Goal: Information Seeking & Learning: Compare options

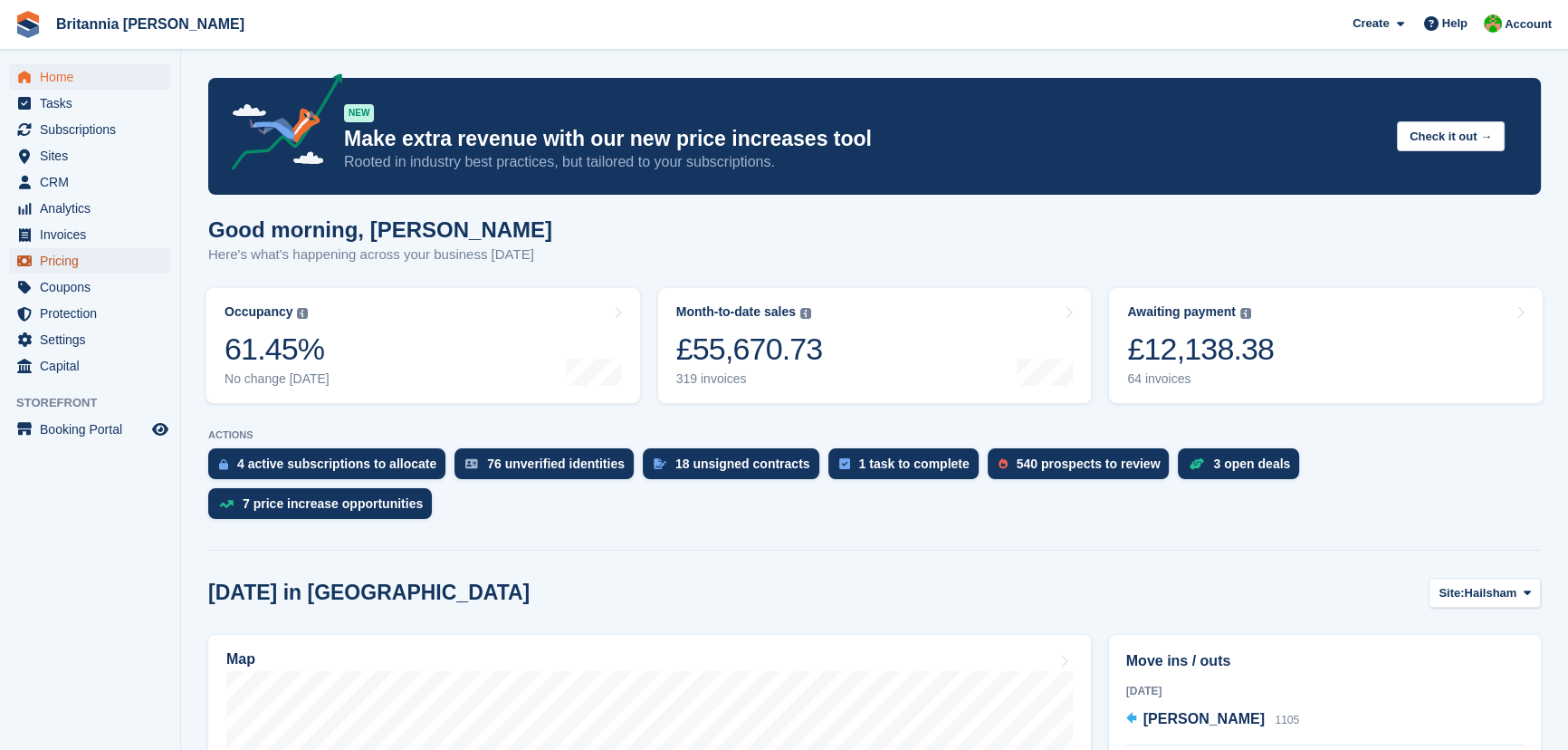
click at [72, 254] on span "Pricing" at bounding box center [94, 260] width 109 height 25
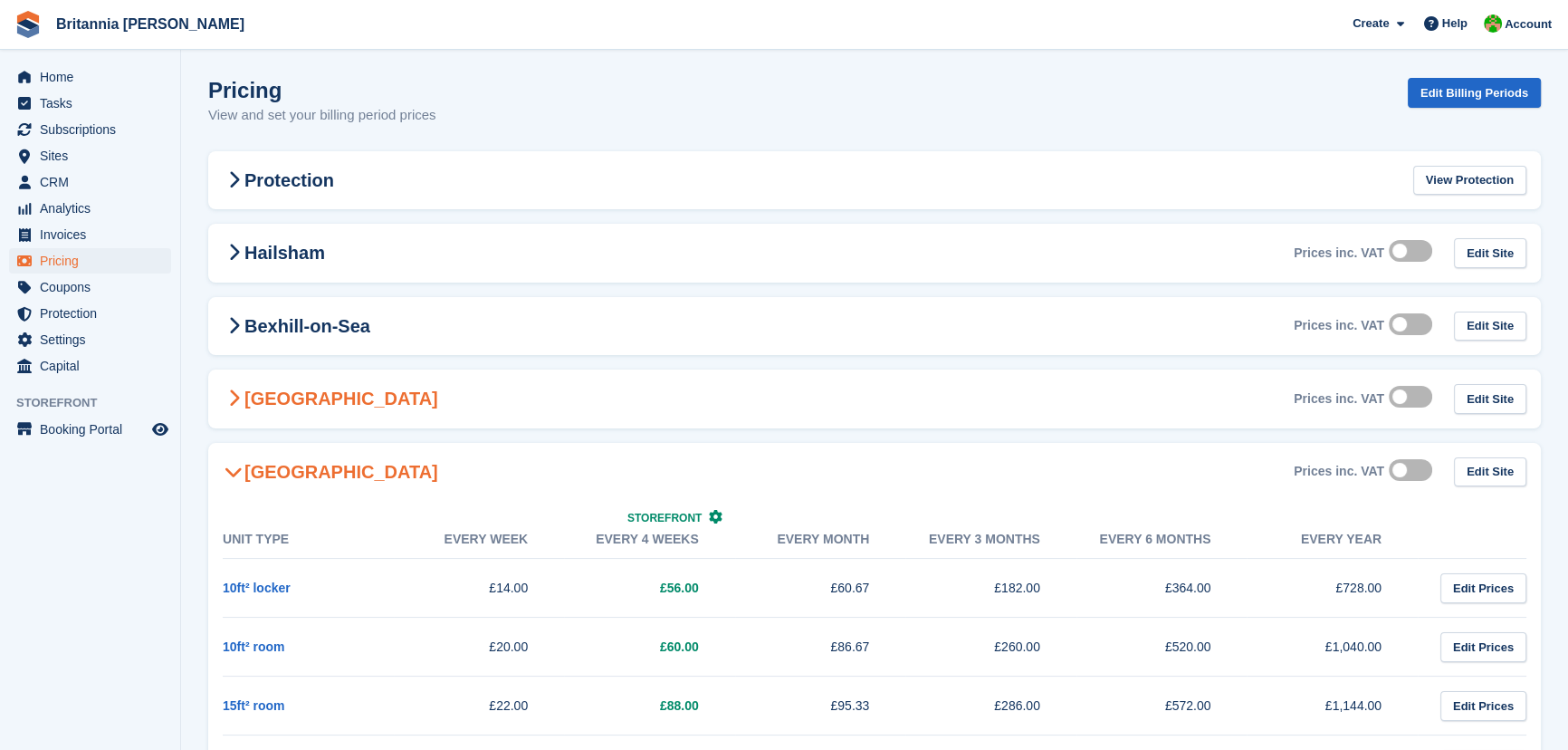
click at [415, 407] on div "[GEOGRAPHIC_DATA] Prices inc. VAT Edit Site" at bounding box center [875, 398] width 1333 height 59
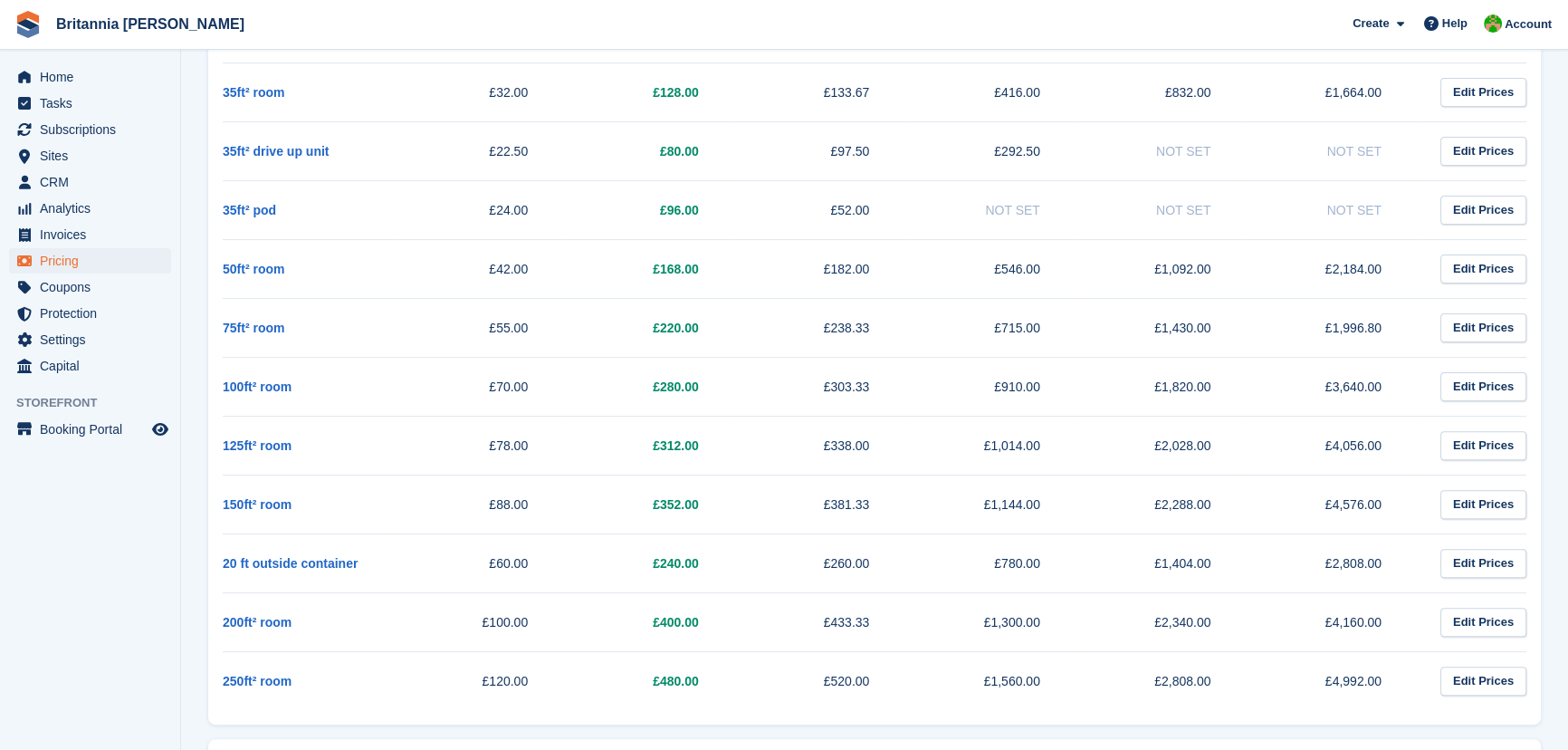
scroll to position [741, 0]
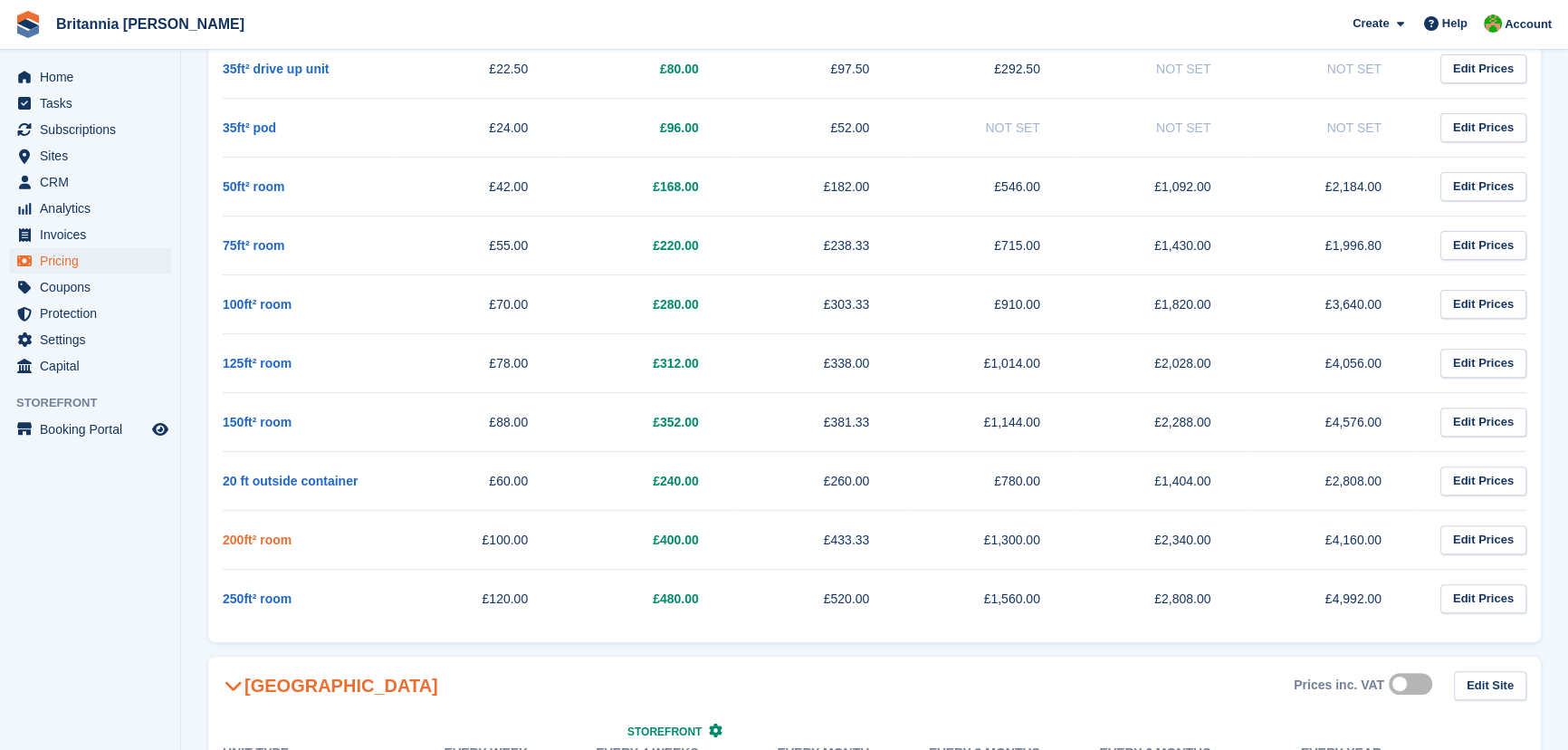
click at [238, 533] on link "200ft² room" at bounding box center [256, 539] width 69 height 14
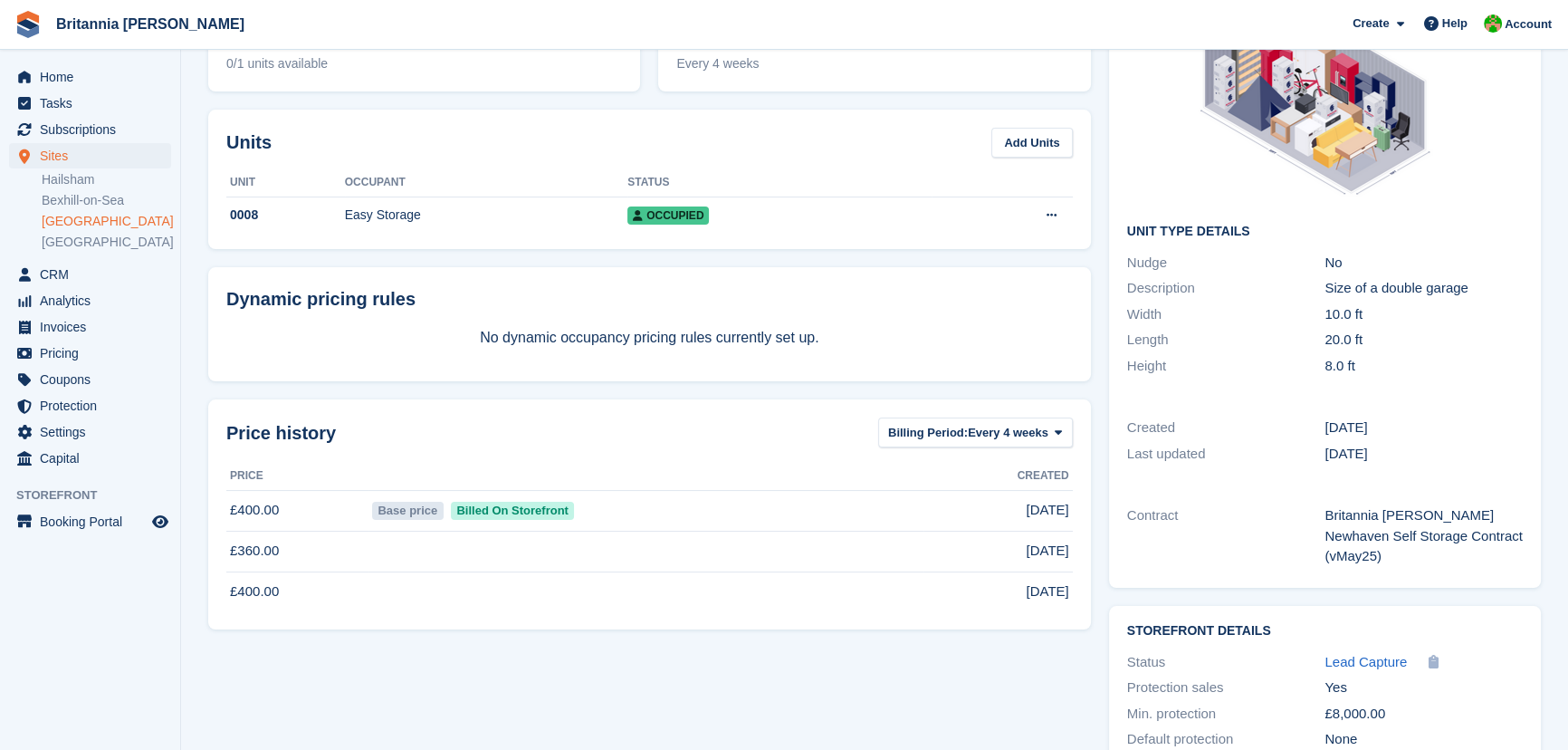
scroll to position [238, 0]
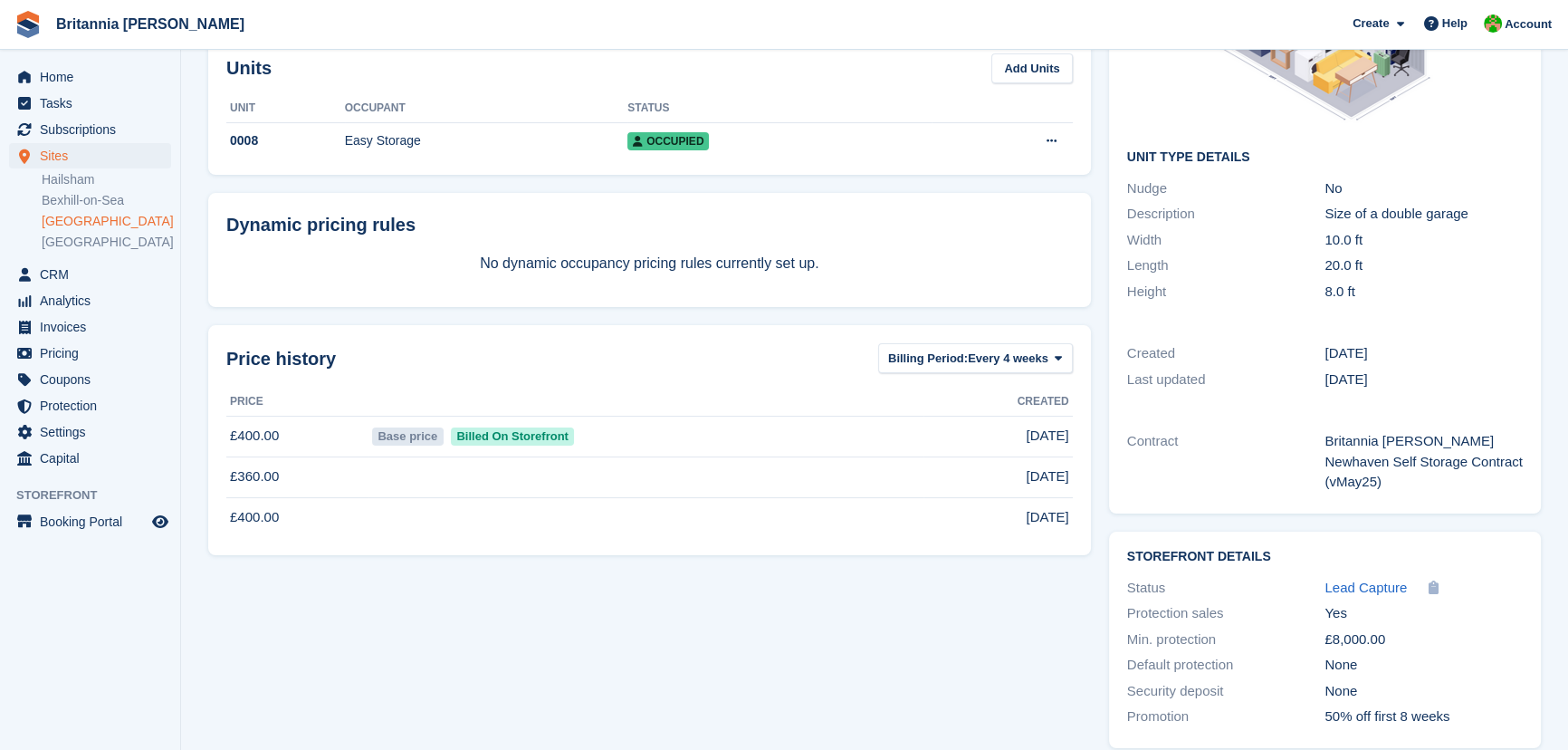
click at [83, 221] on link "[GEOGRAPHIC_DATA]" at bounding box center [106, 221] width 130 height 17
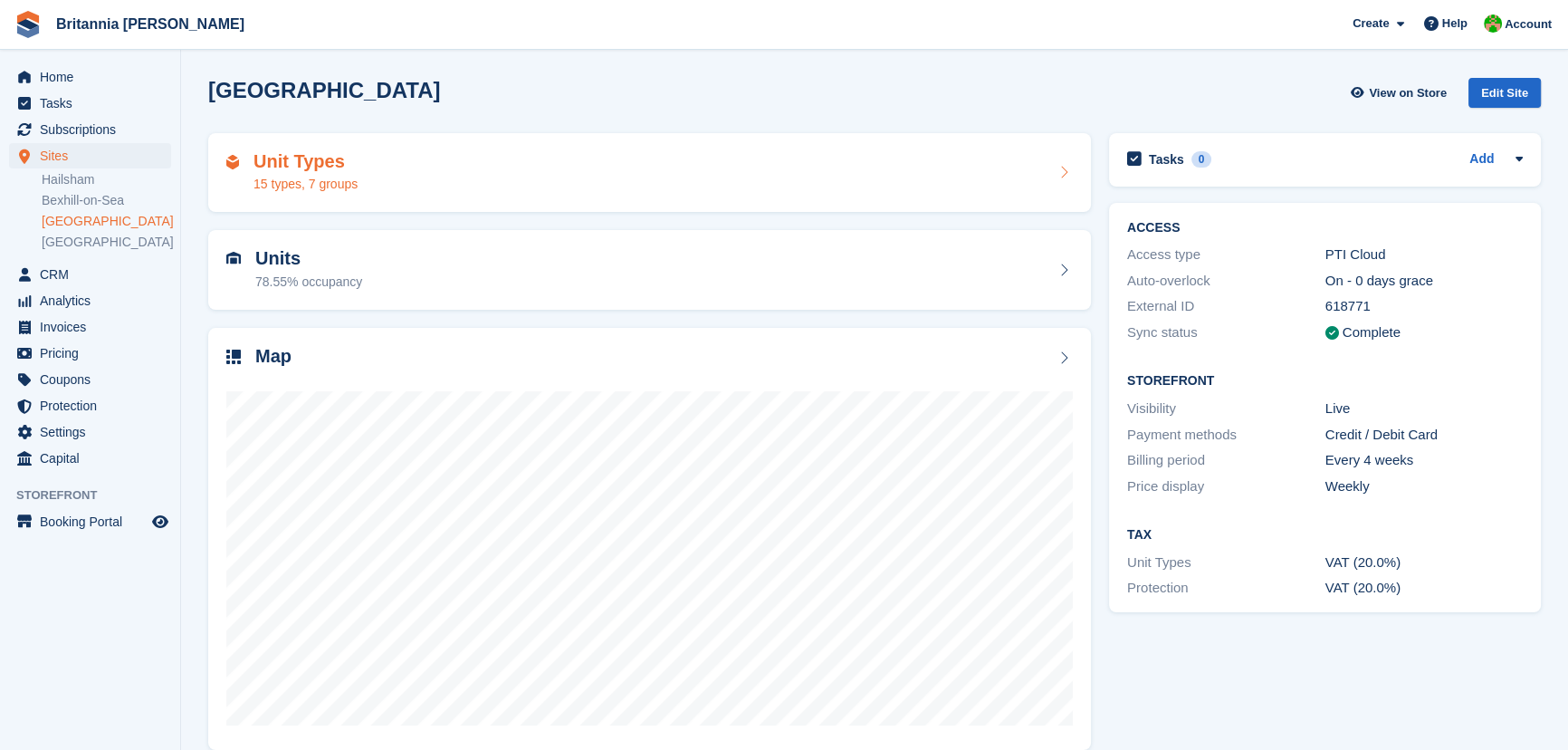
click at [281, 198] on div "Unit Types 15 types, 7 groups" at bounding box center [650, 173] width 883 height 80
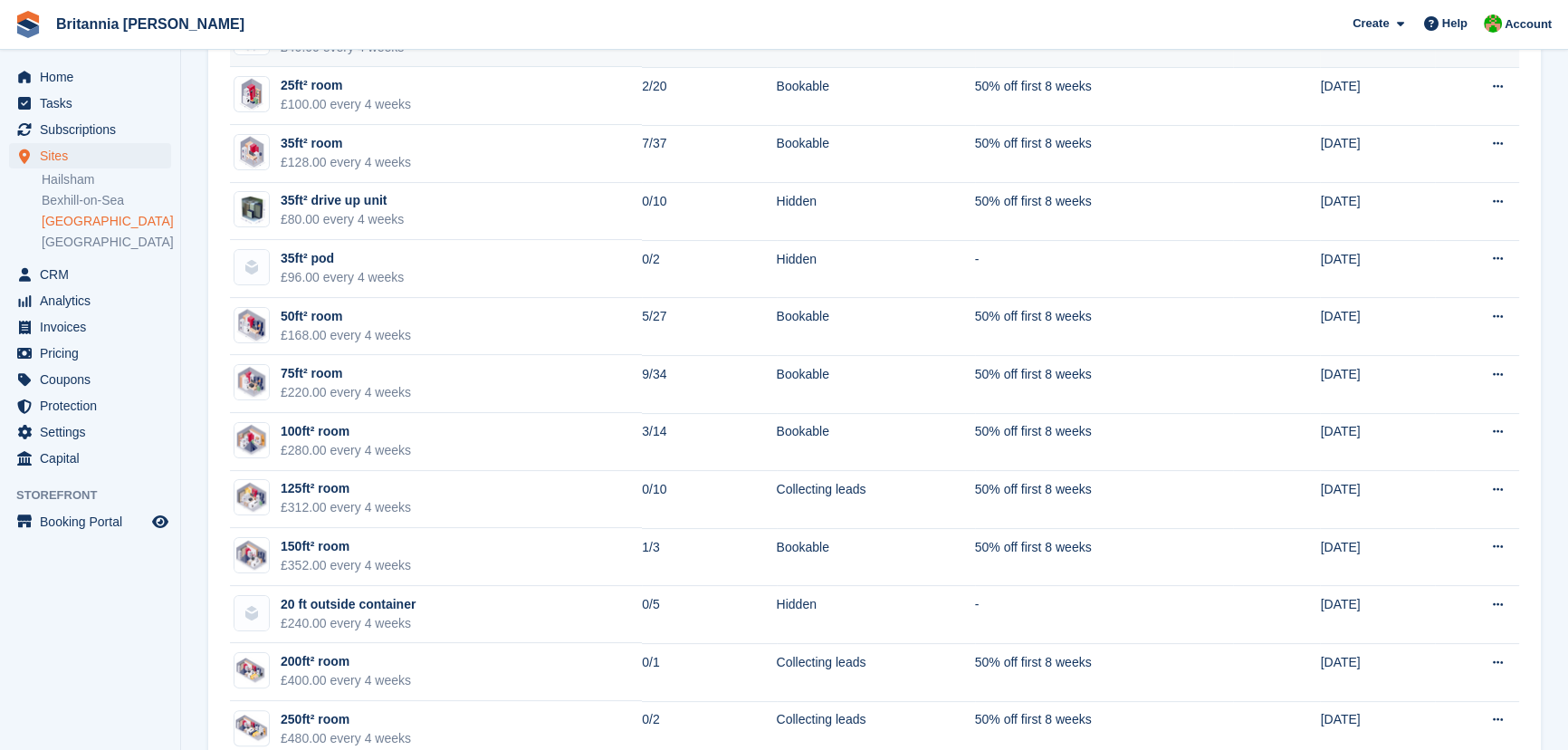
scroll to position [459, 0]
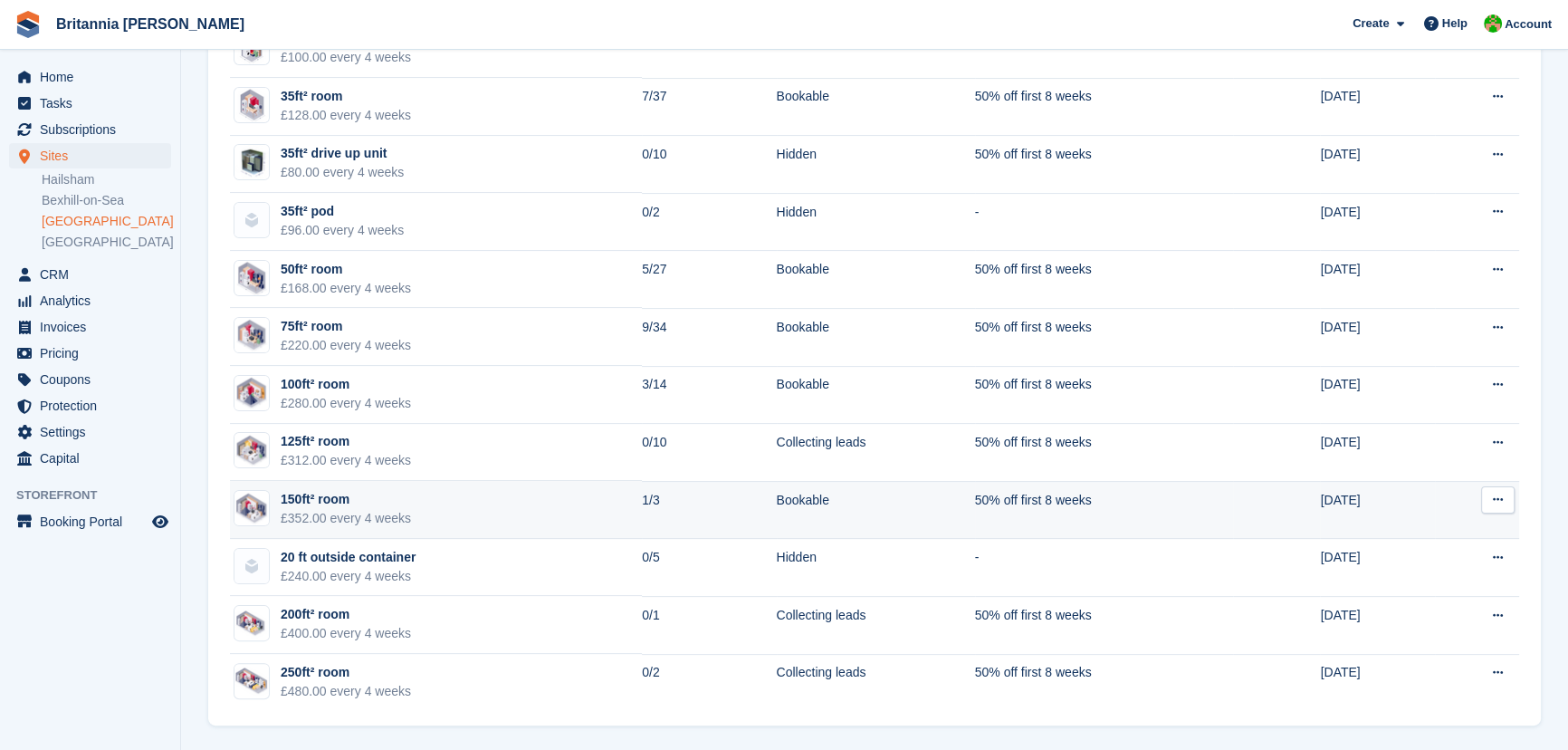
click at [358, 513] on div "£352.00 every 4 weeks" at bounding box center [346, 519] width 131 height 19
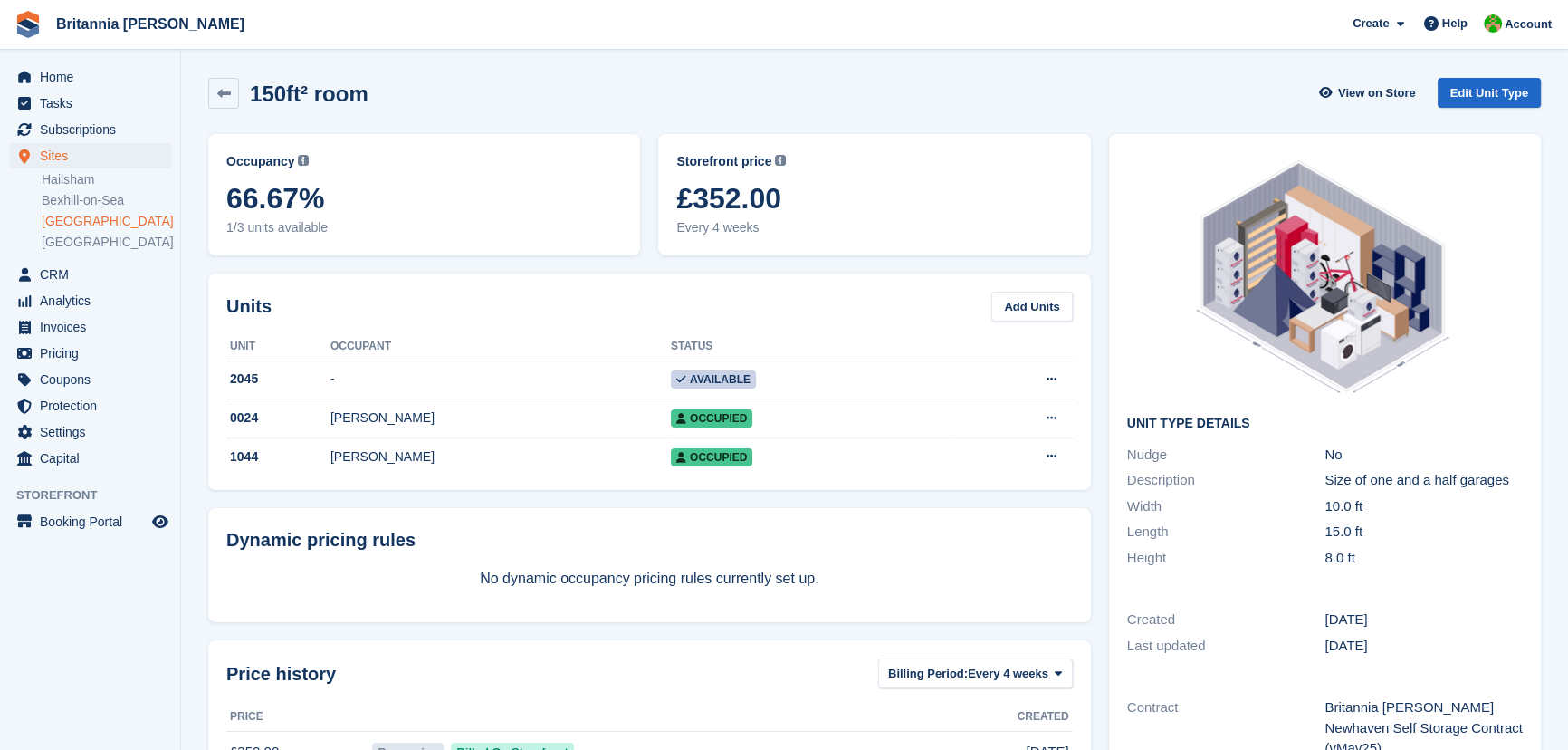
click at [77, 213] on link "[GEOGRAPHIC_DATA]" at bounding box center [106, 221] width 130 height 17
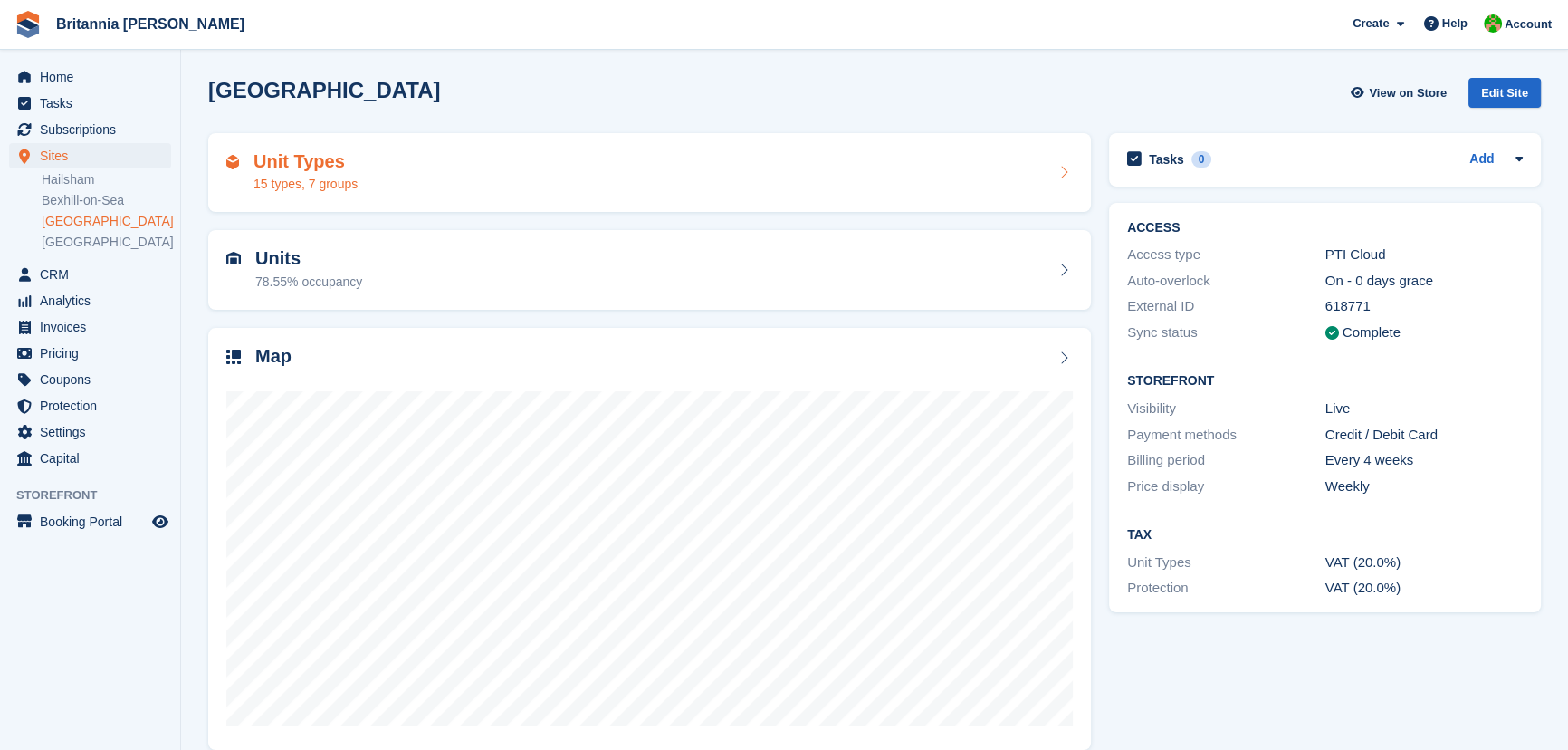
click at [280, 186] on div "15 types, 7 groups" at bounding box center [305, 184] width 104 height 19
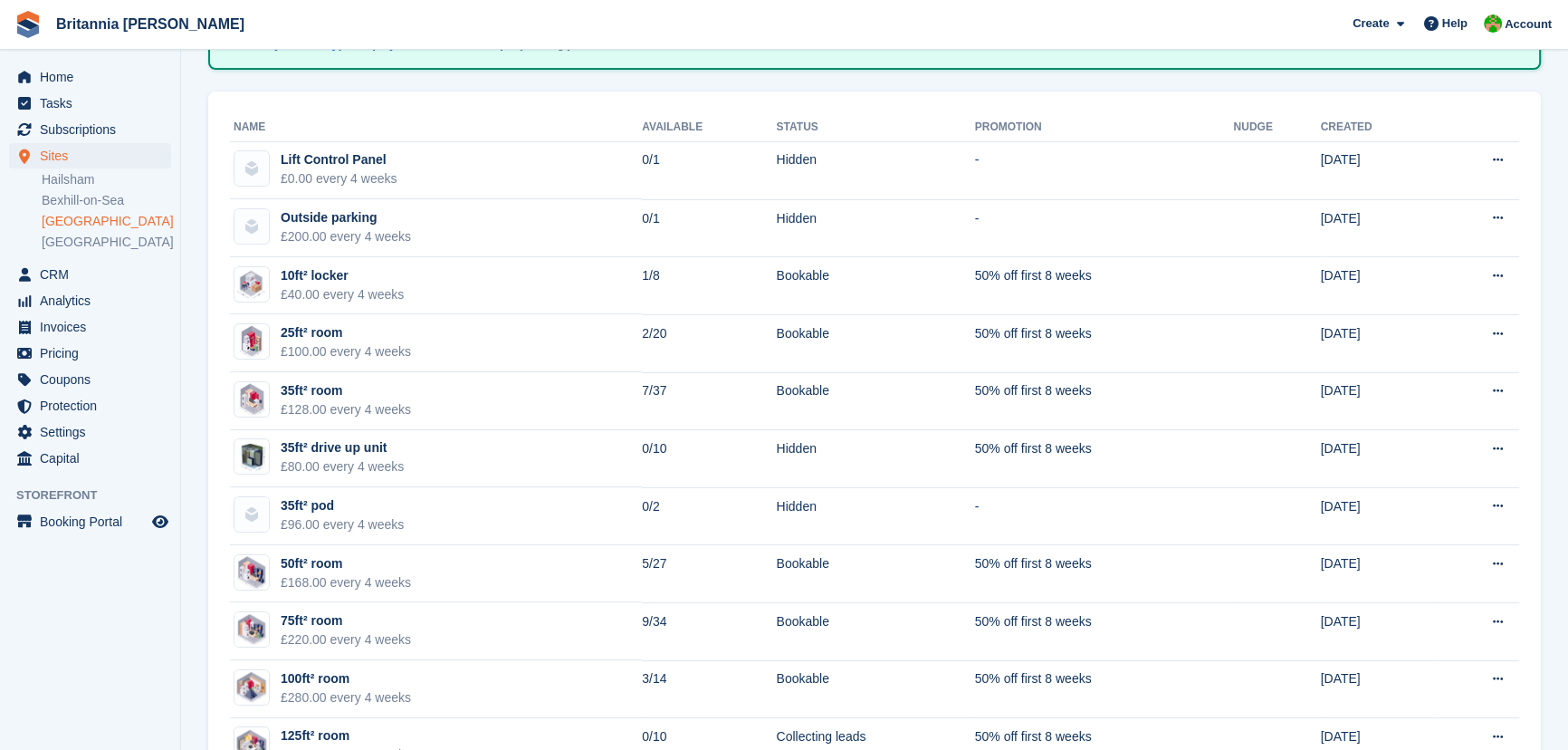
scroll to position [329, 0]
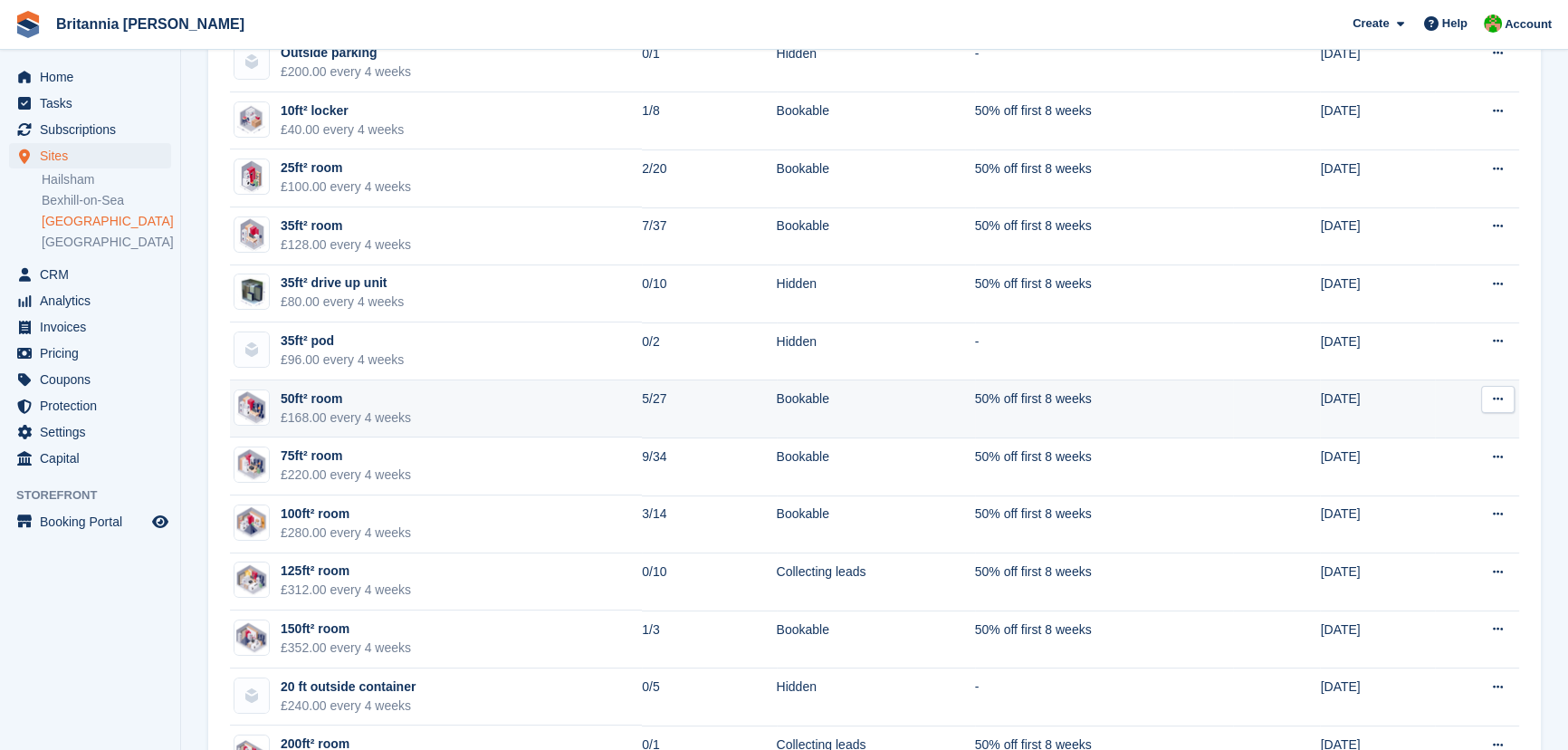
click at [647, 397] on td "5/27" at bounding box center [708, 410] width 134 height 58
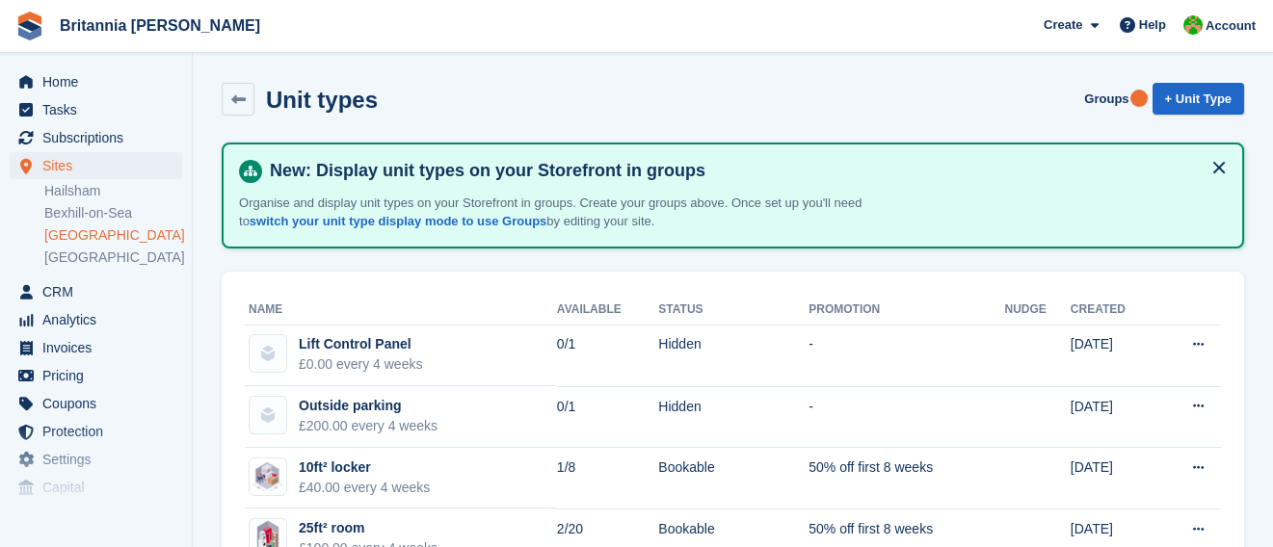
click at [100, 239] on link "[GEOGRAPHIC_DATA]" at bounding box center [113, 235] width 138 height 18
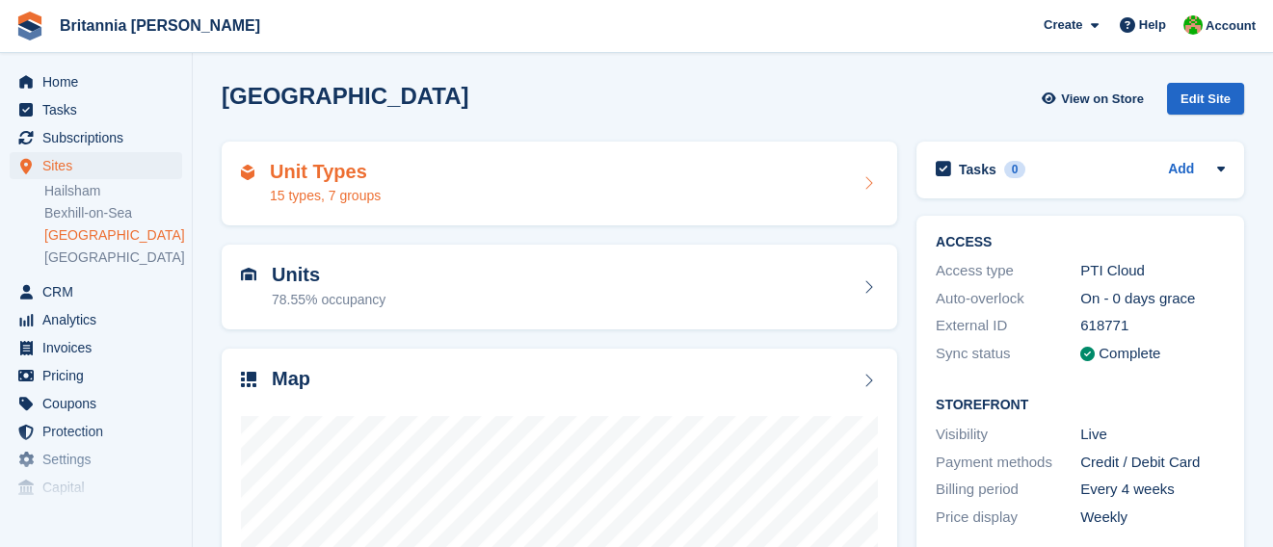
click at [333, 209] on div "Unit Types 15 types, 7 groups" at bounding box center [560, 184] width 676 height 85
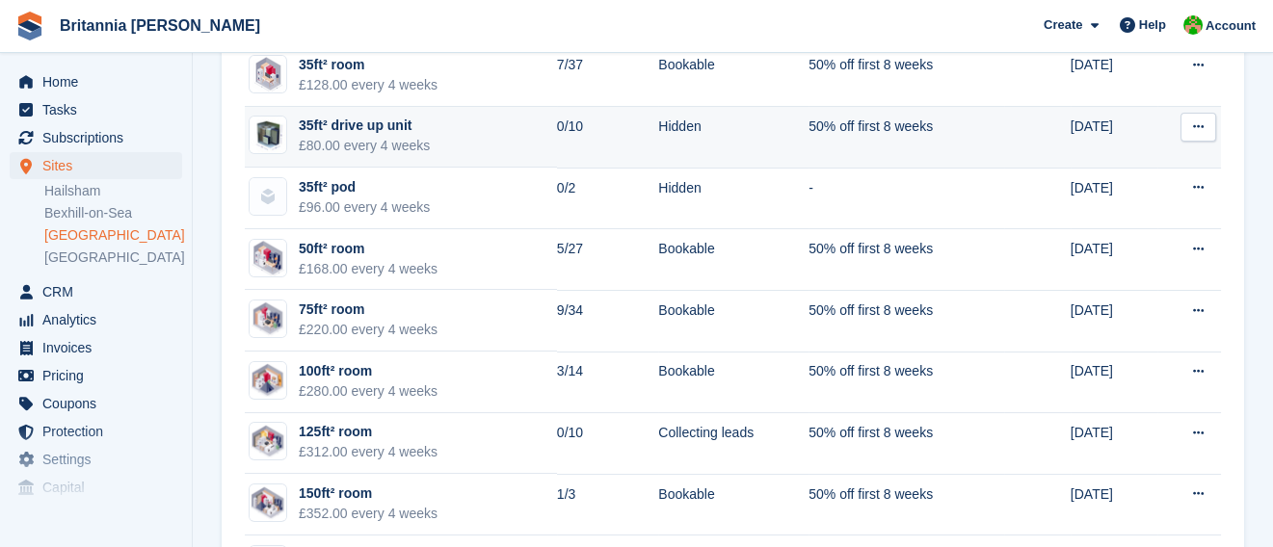
scroll to position [701, 0]
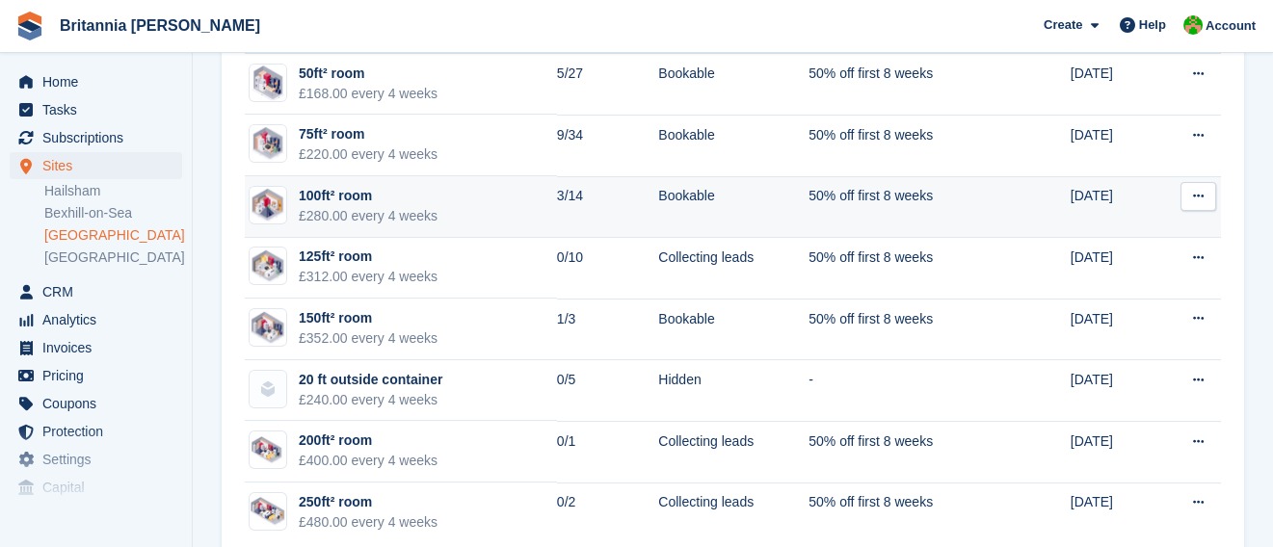
click at [328, 209] on div "£280.00 every 4 weeks" at bounding box center [368, 216] width 139 height 20
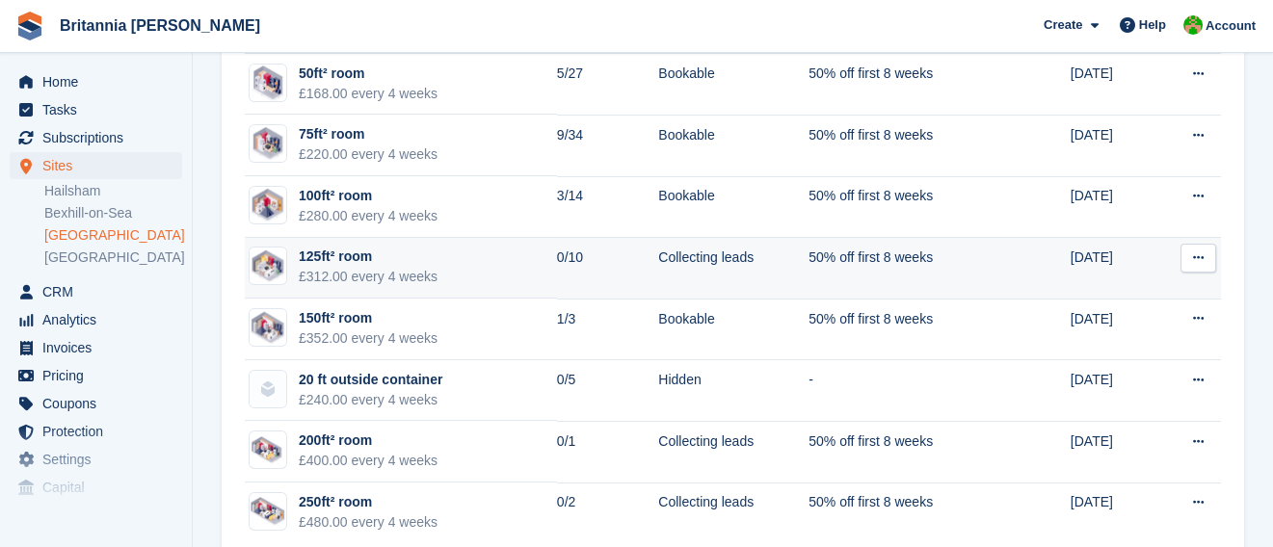
scroll to position [613, 0]
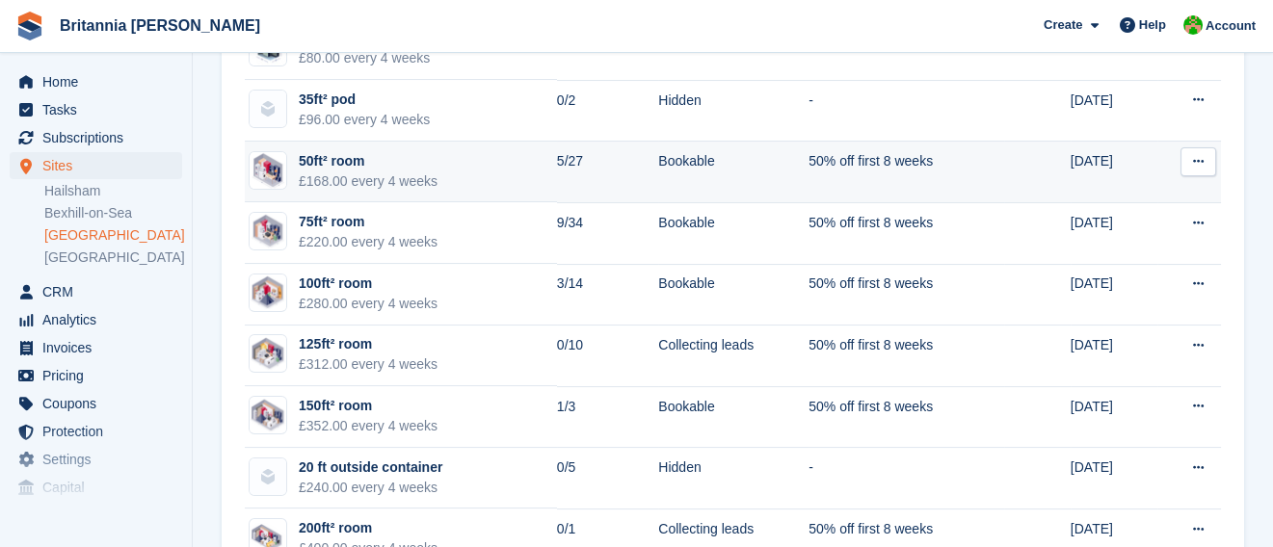
click at [362, 165] on div "50ft² room" at bounding box center [368, 161] width 139 height 20
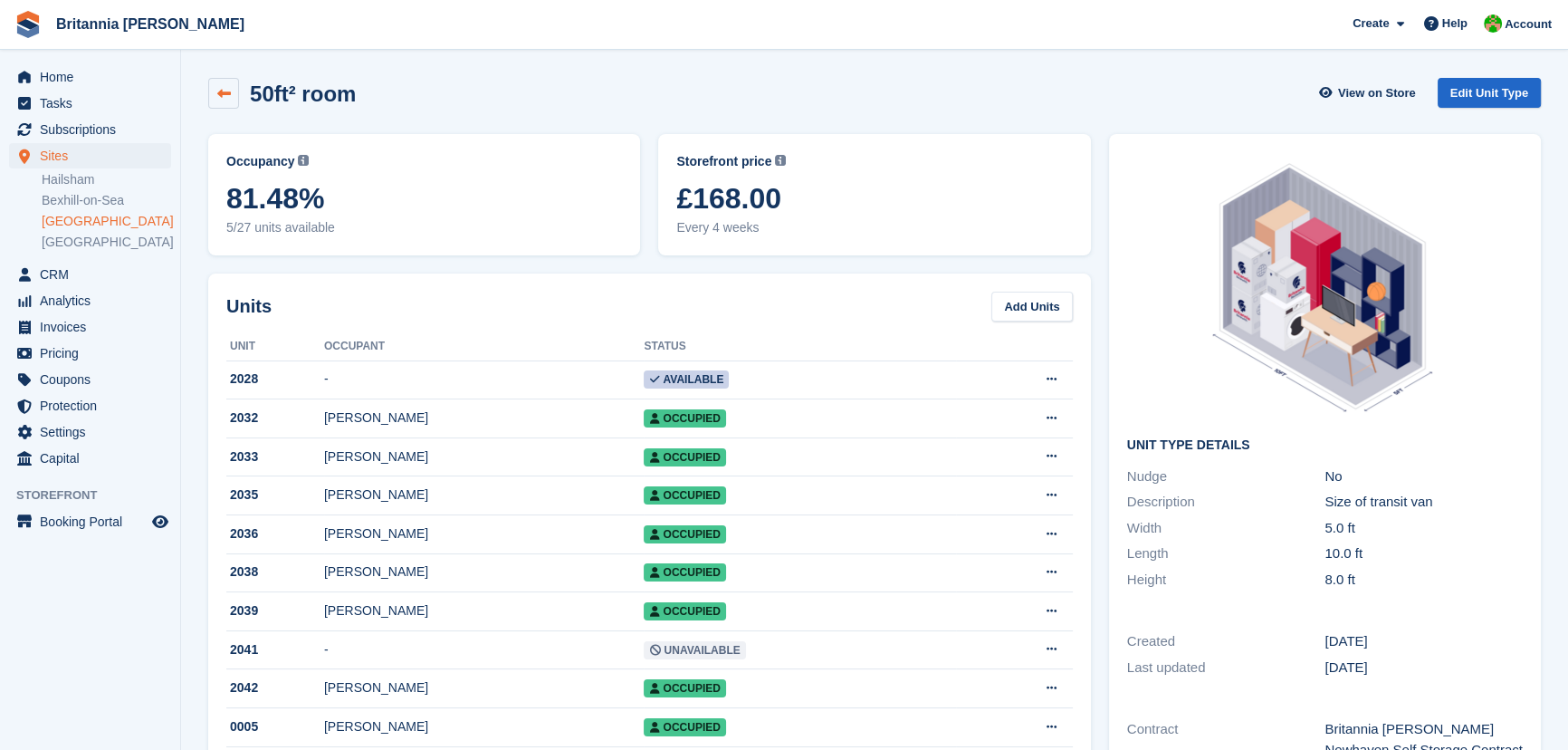
click at [214, 88] on link at bounding box center [224, 93] width 31 height 31
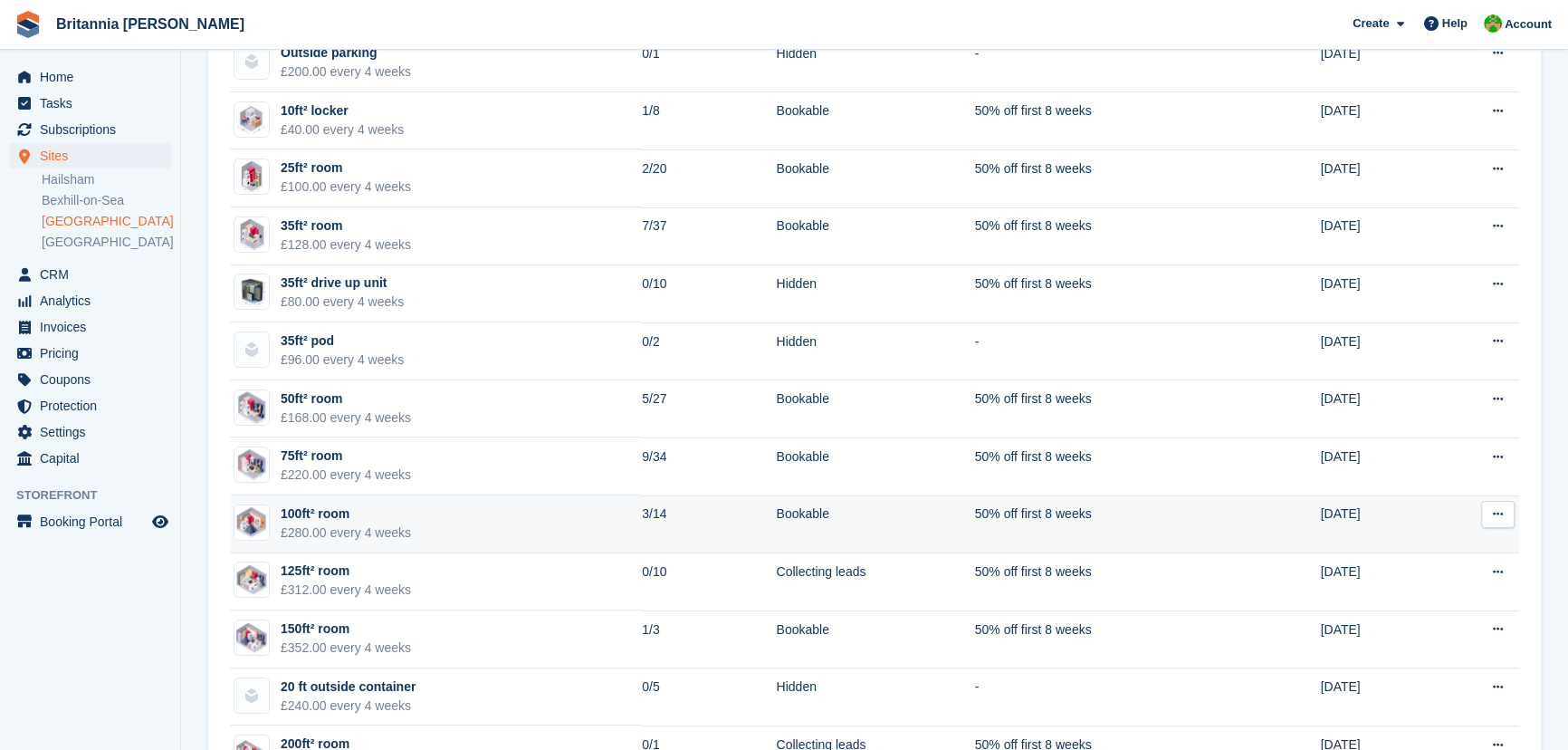
scroll to position [459, 0]
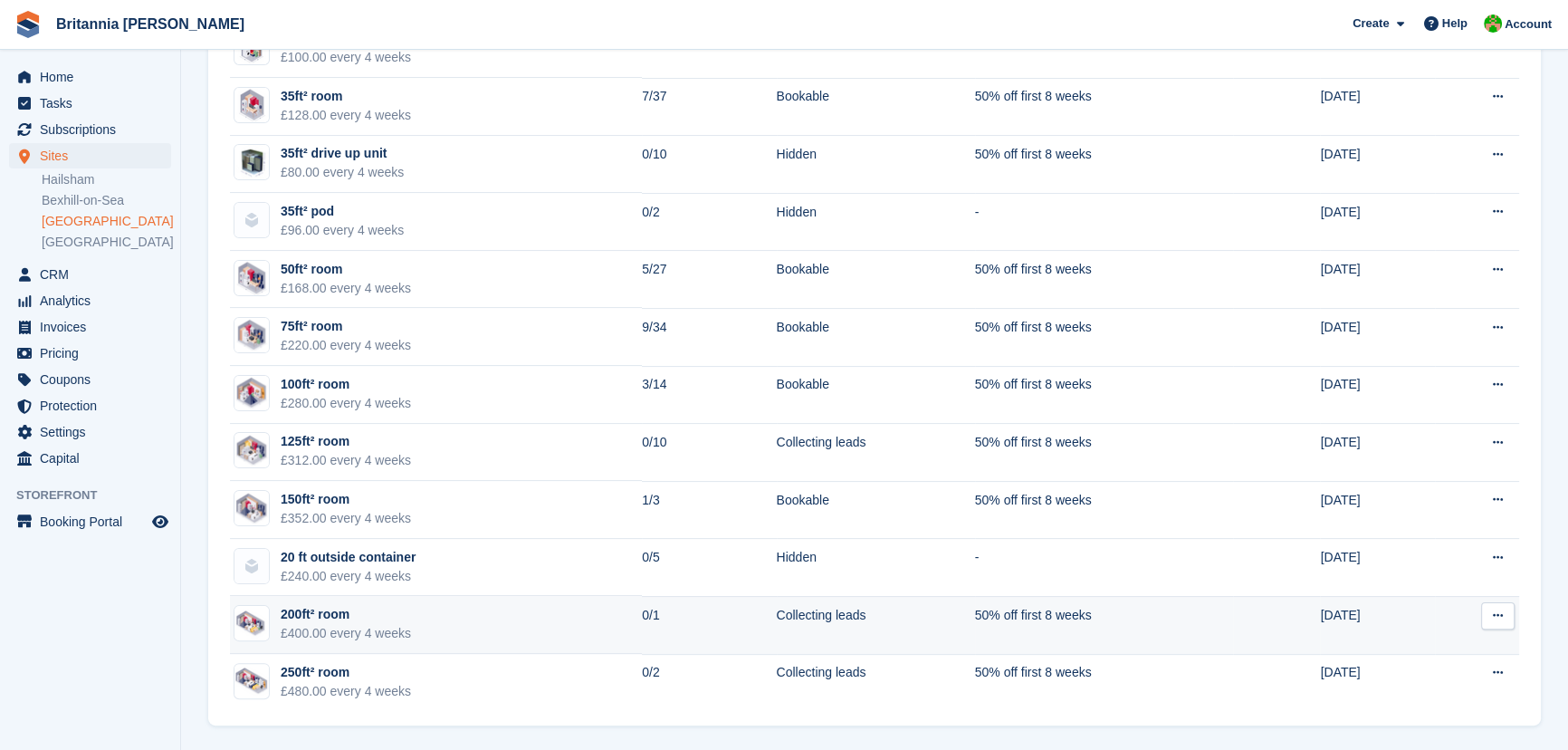
click at [257, 513] on div at bounding box center [252, 623] width 37 height 37
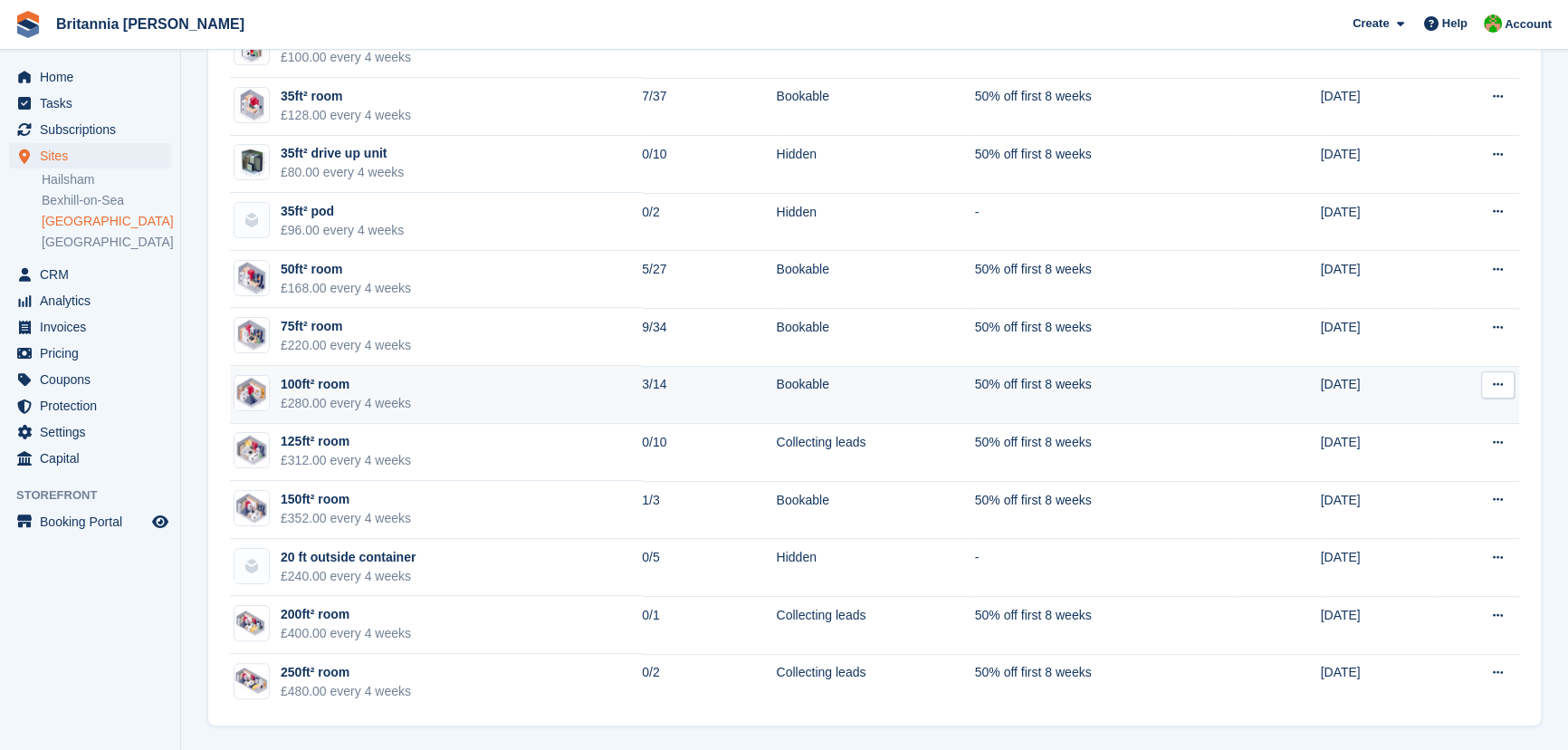
scroll to position [459, 0]
